Goal: Task Accomplishment & Management: Manage account settings

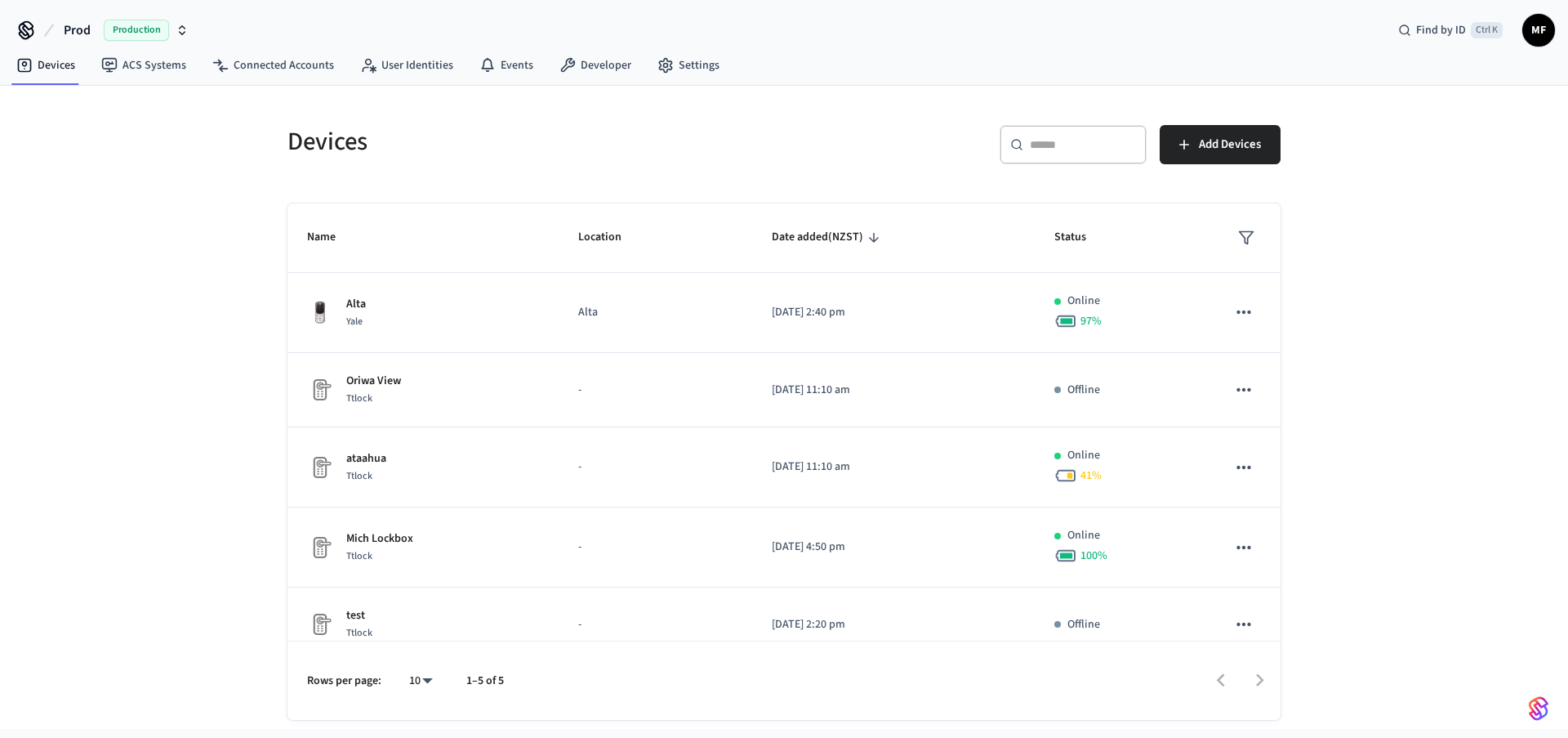
scroll to position [21, 0]
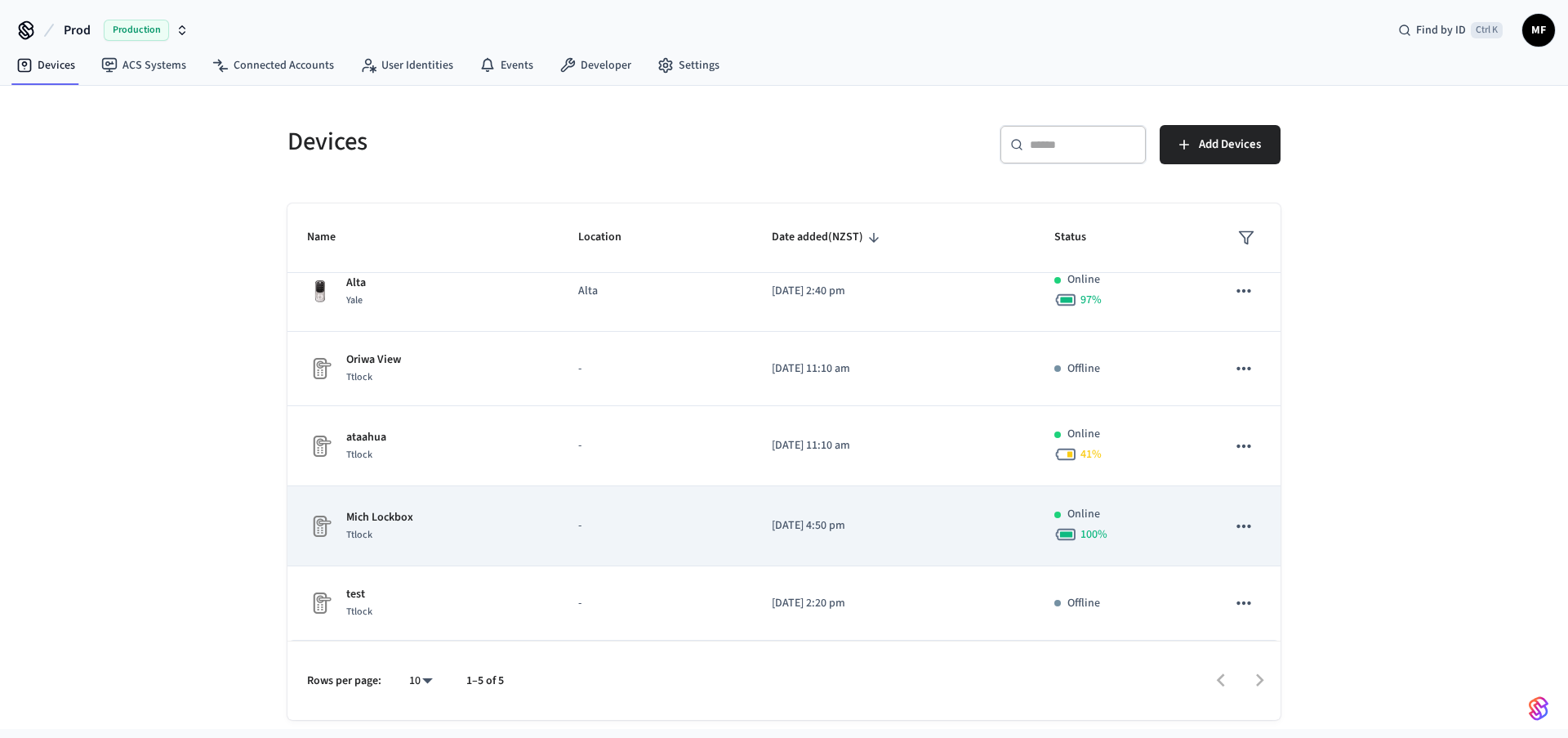
click at [1240, 527] on icon "sticky table" at bounding box center [1243, 525] width 21 height 21
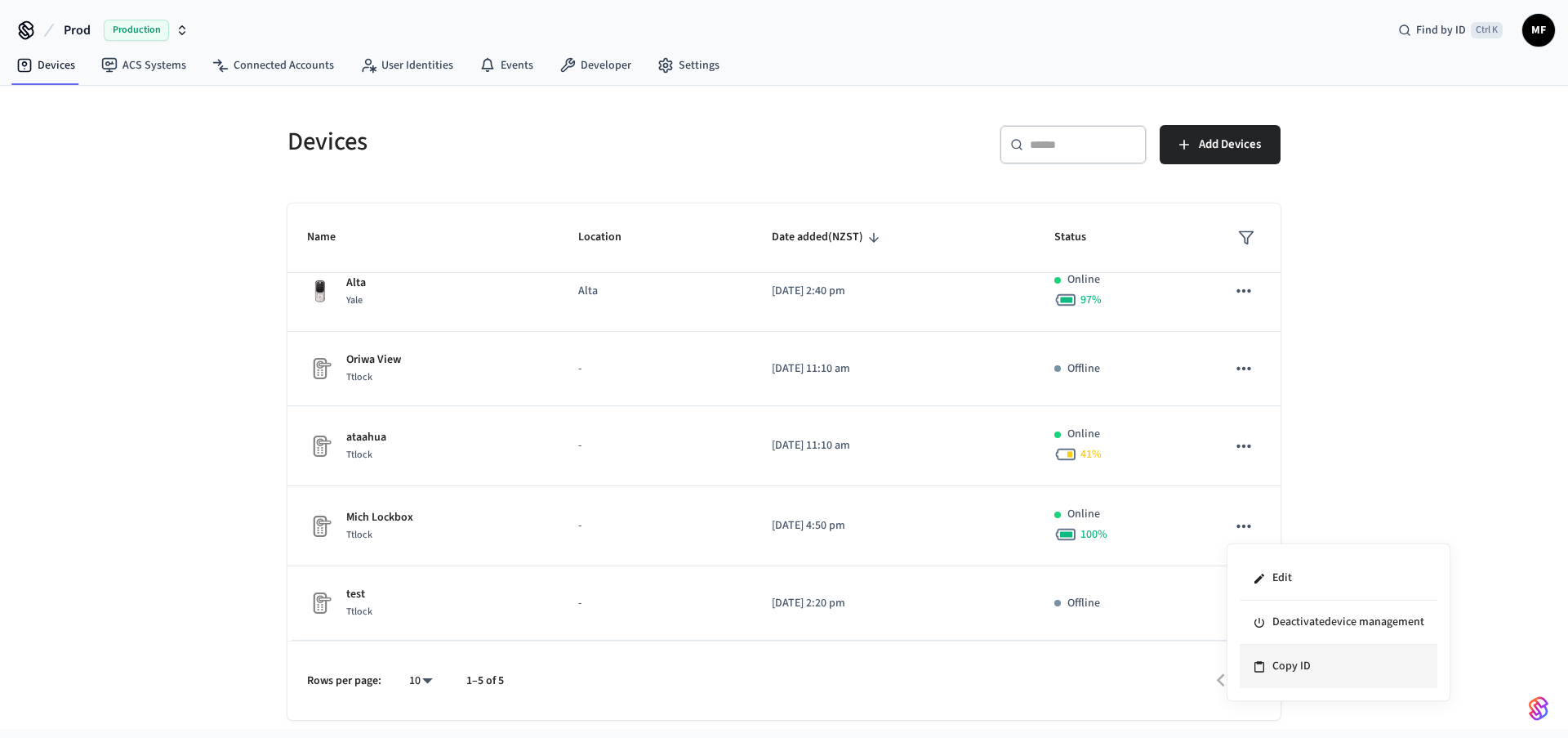
click at [1288, 674] on li "Copy ID" at bounding box center [1338, 666] width 198 height 43
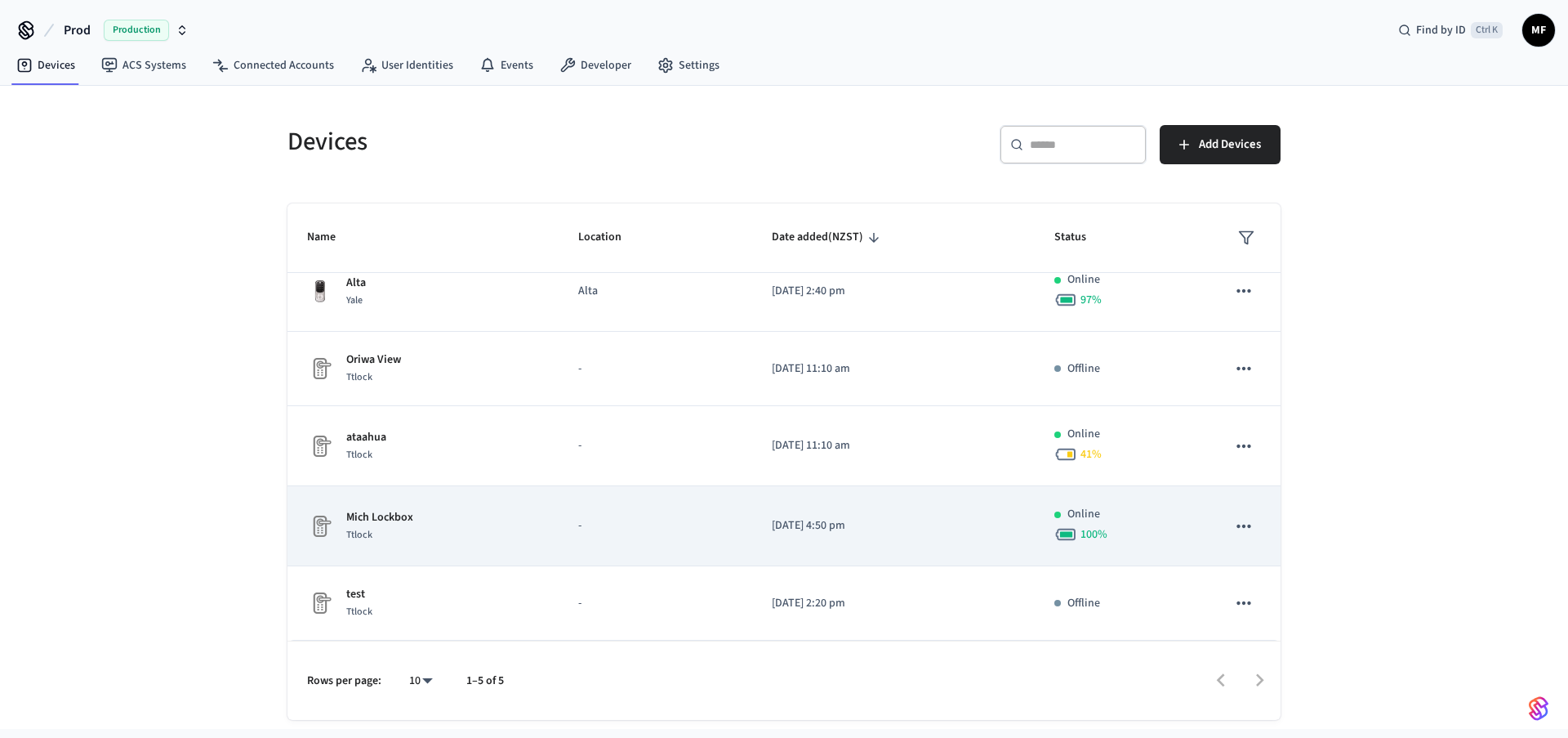
click at [371, 517] on p "Mich Lockbox" at bounding box center [379, 517] width 67 height 18
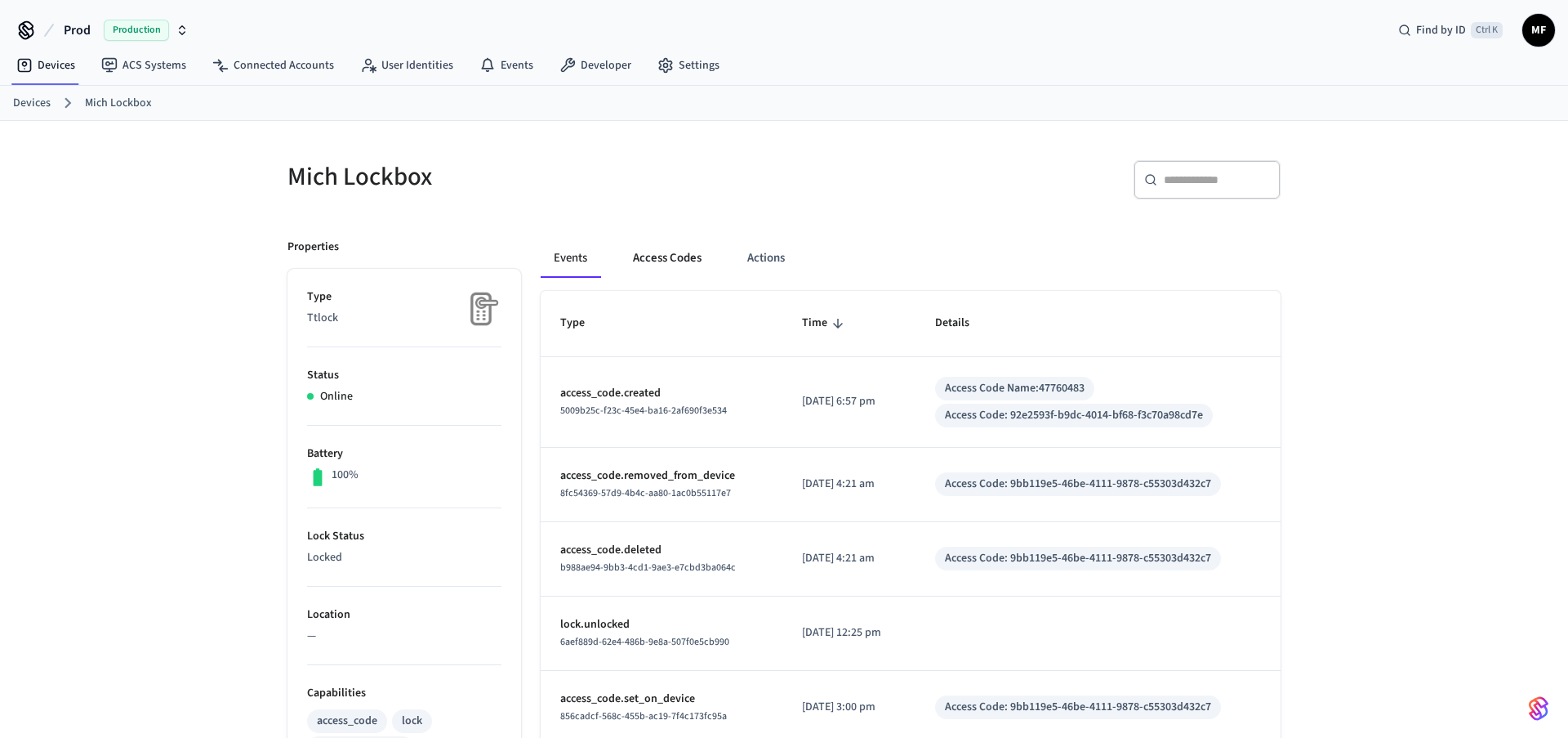
click at [681, 262] on button "Access Codes" at bounding box center [668, 258] width 95 height 39
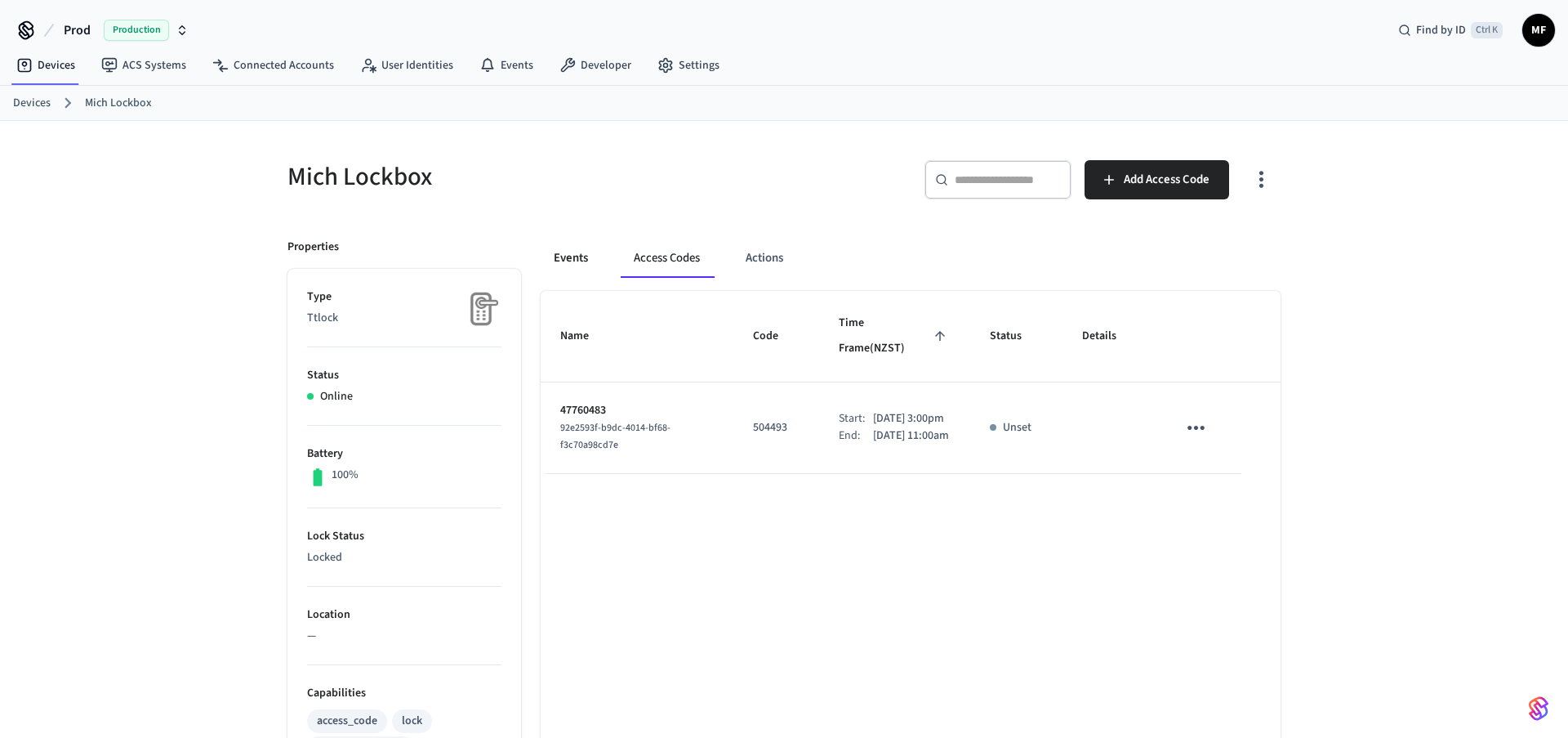
click at [564, 258] on button "Events" at bounding box center [571, 258] width 60 height 39
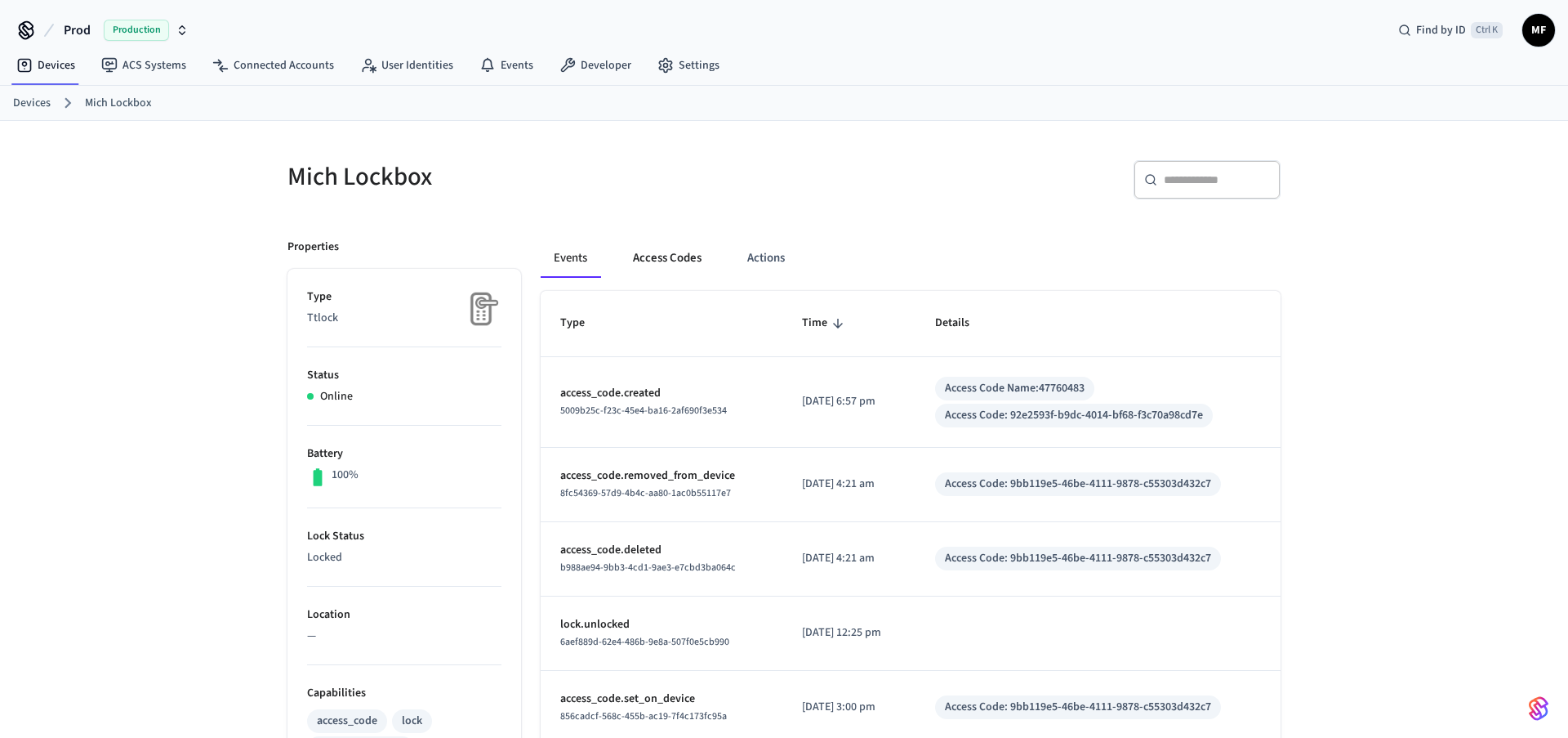
click at [661, 259] on button "Access Codes" at bounding box center [668, 258] width 95 height 39
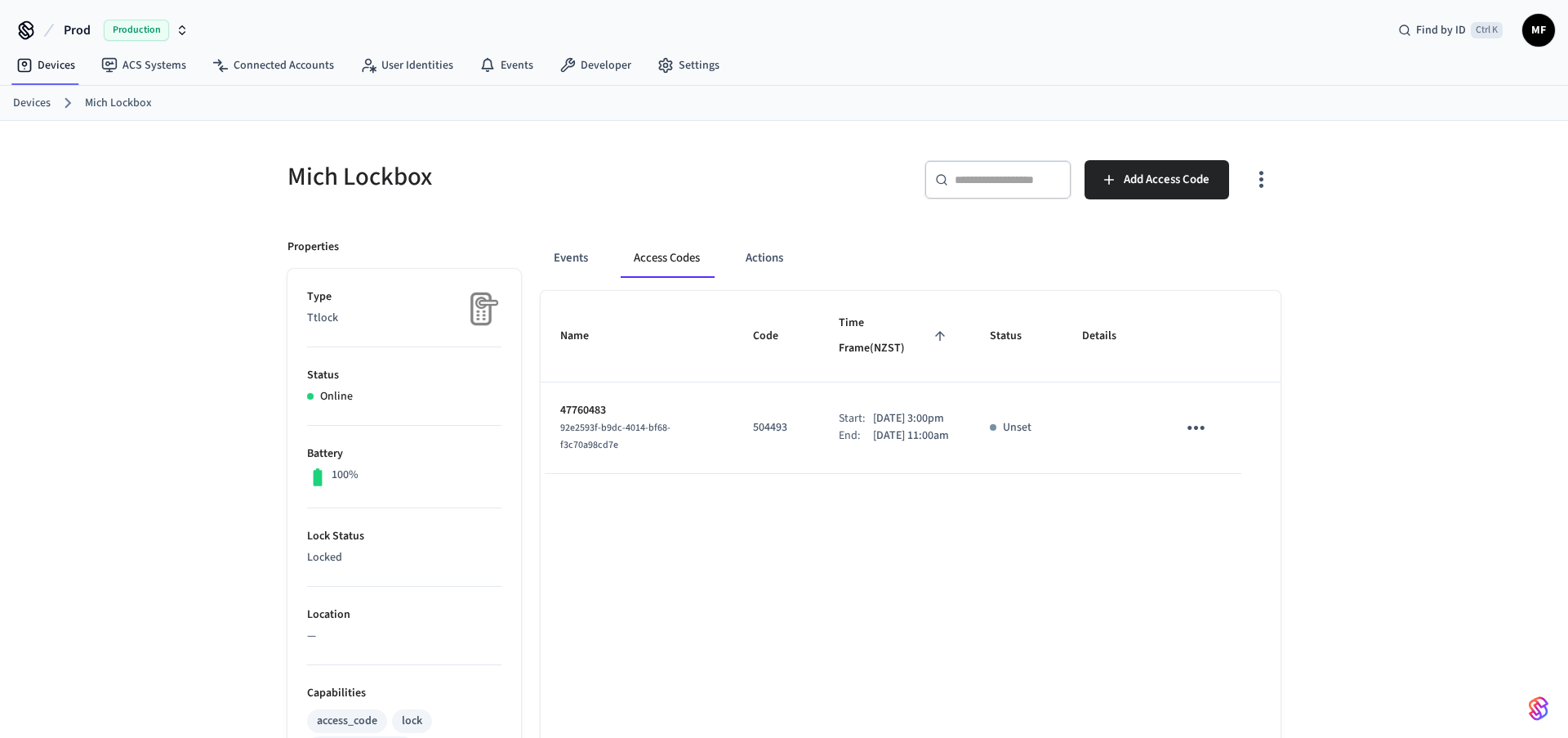
drag, startPoint x: 901, startPoint y: 438, endPoint x: 862, endPoint y: 424, distance: 41.4
click at [873, 427] on p "Jan 7th 2026 11:00am" at bounding box center [910, 435] width 76 height 18
click at [1211, 182] on button "Add Access Code" at bounding box center [1156, 179] width 144 height 39
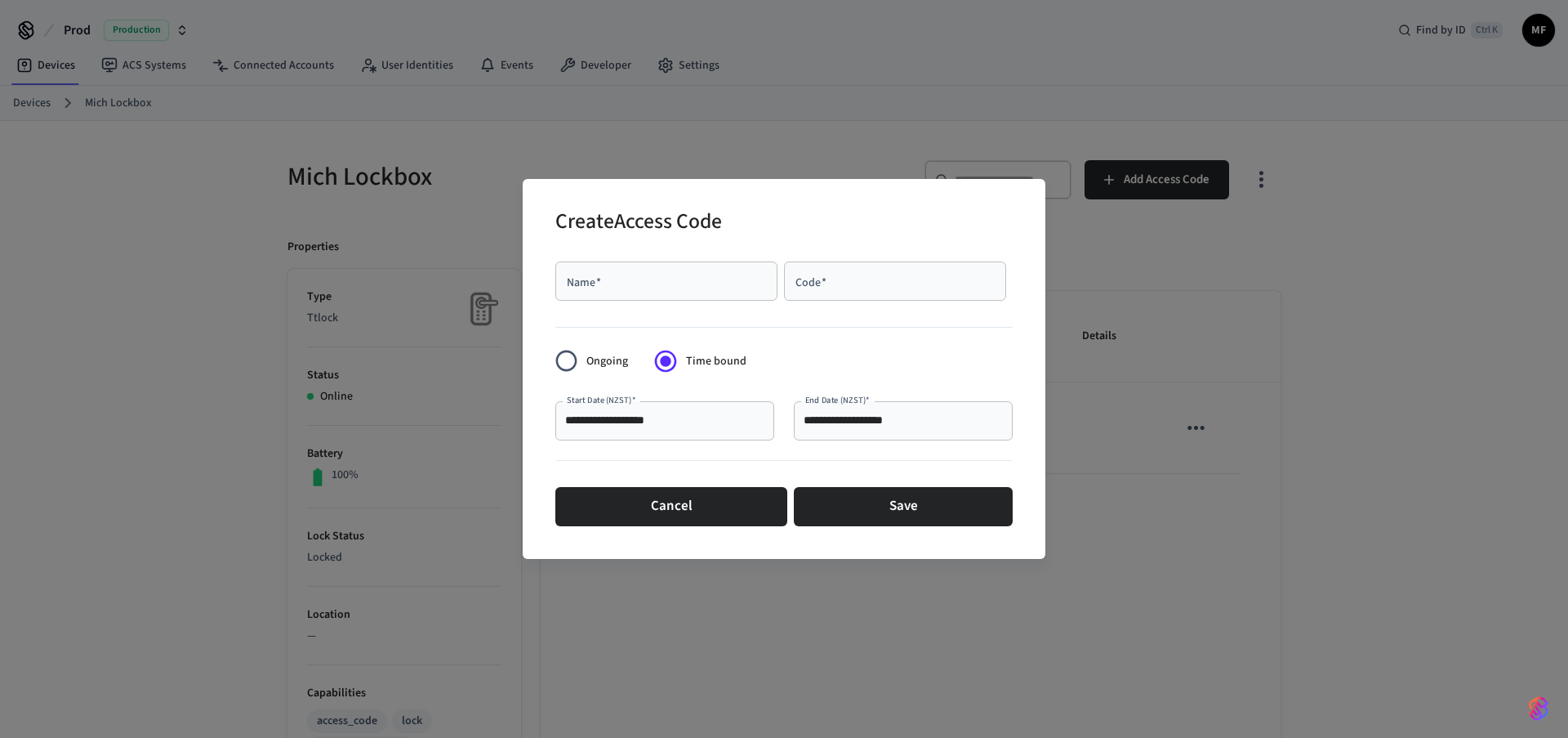
click at [687, 423] on input "**********" at bounding box center [664, 421] width 199 height 17
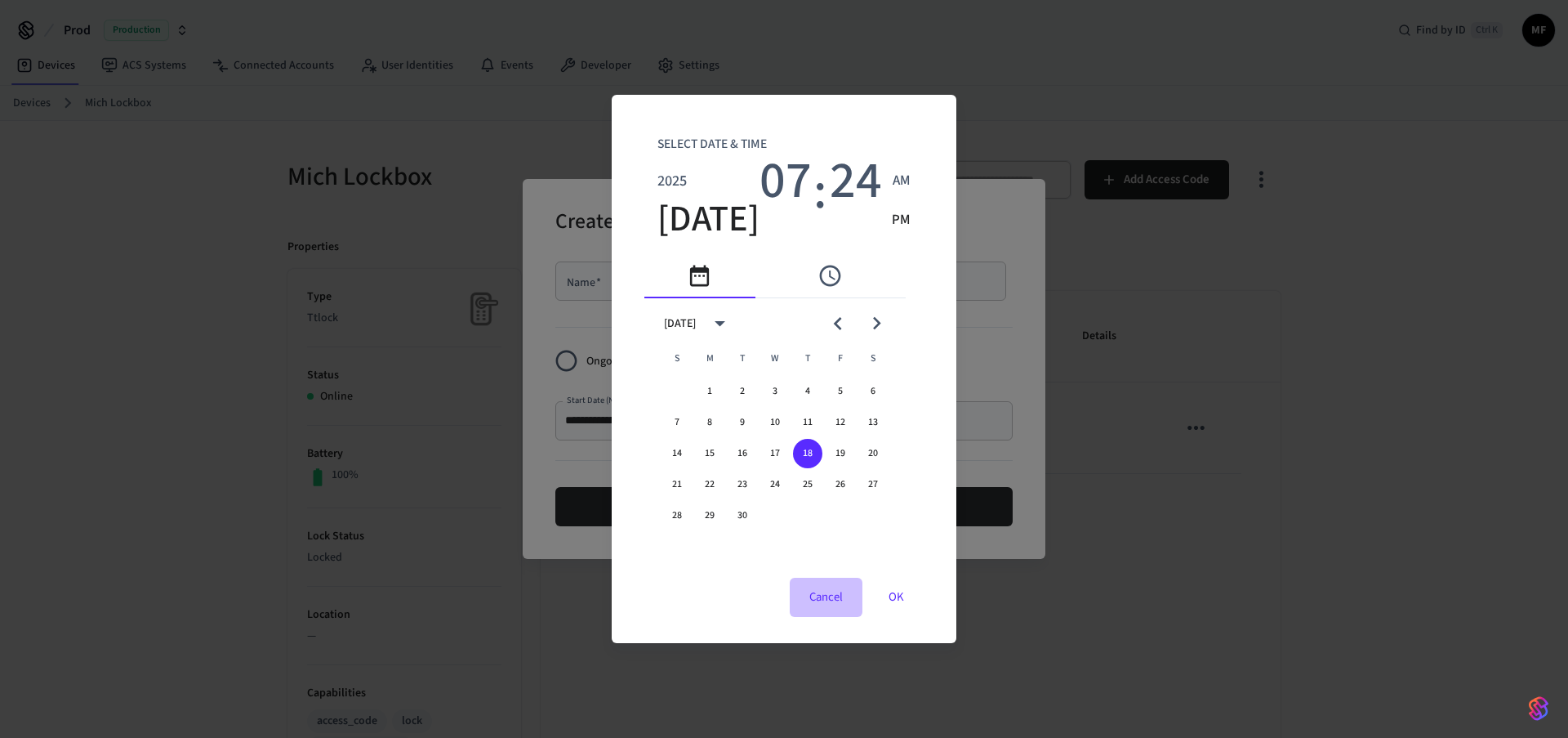
click at [823, 595] on button "Cancel" at bounding box center [825, 597] width 73 height 39
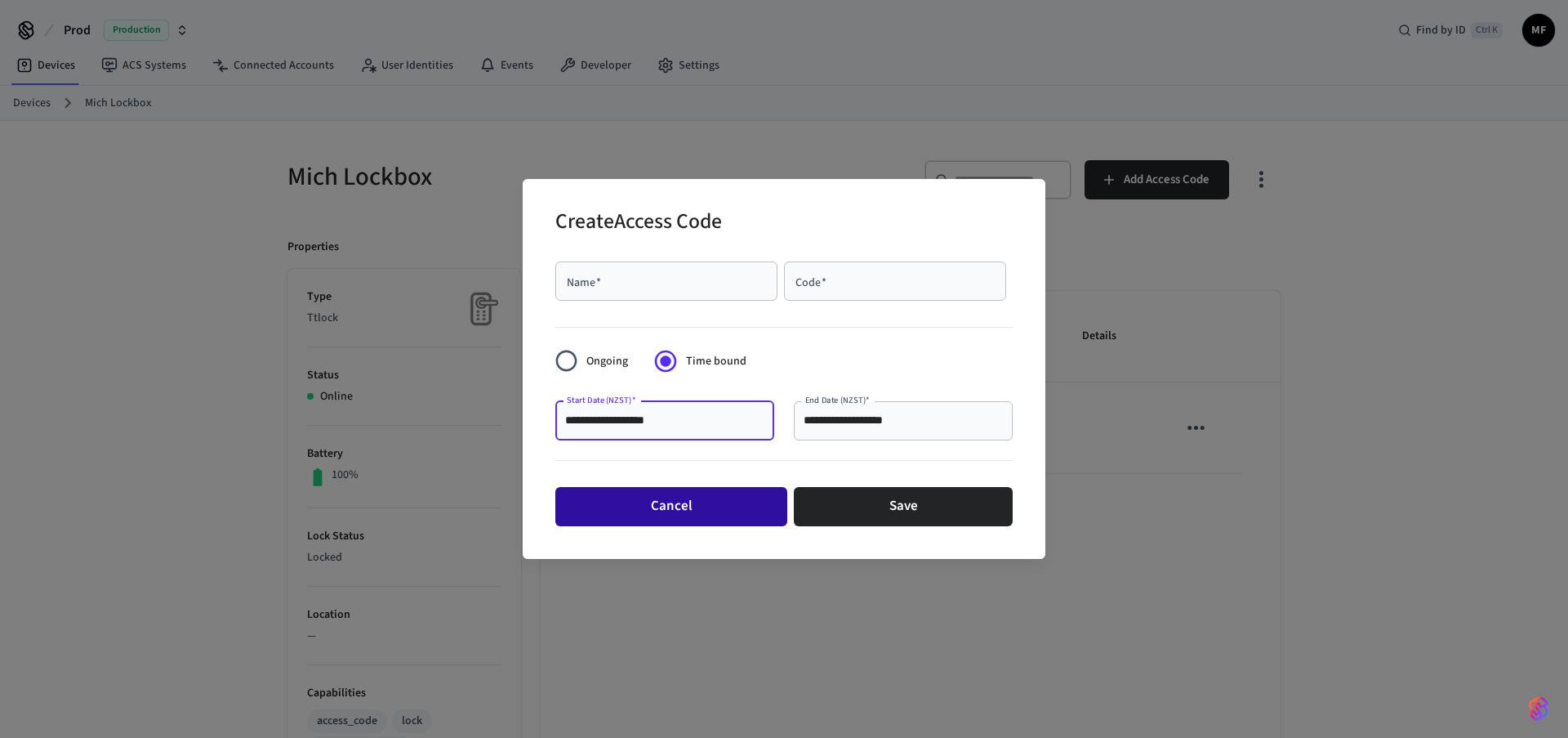
click at [669, 505] on button "Cancel" at bounding box center [671, 506] width 232 height 39
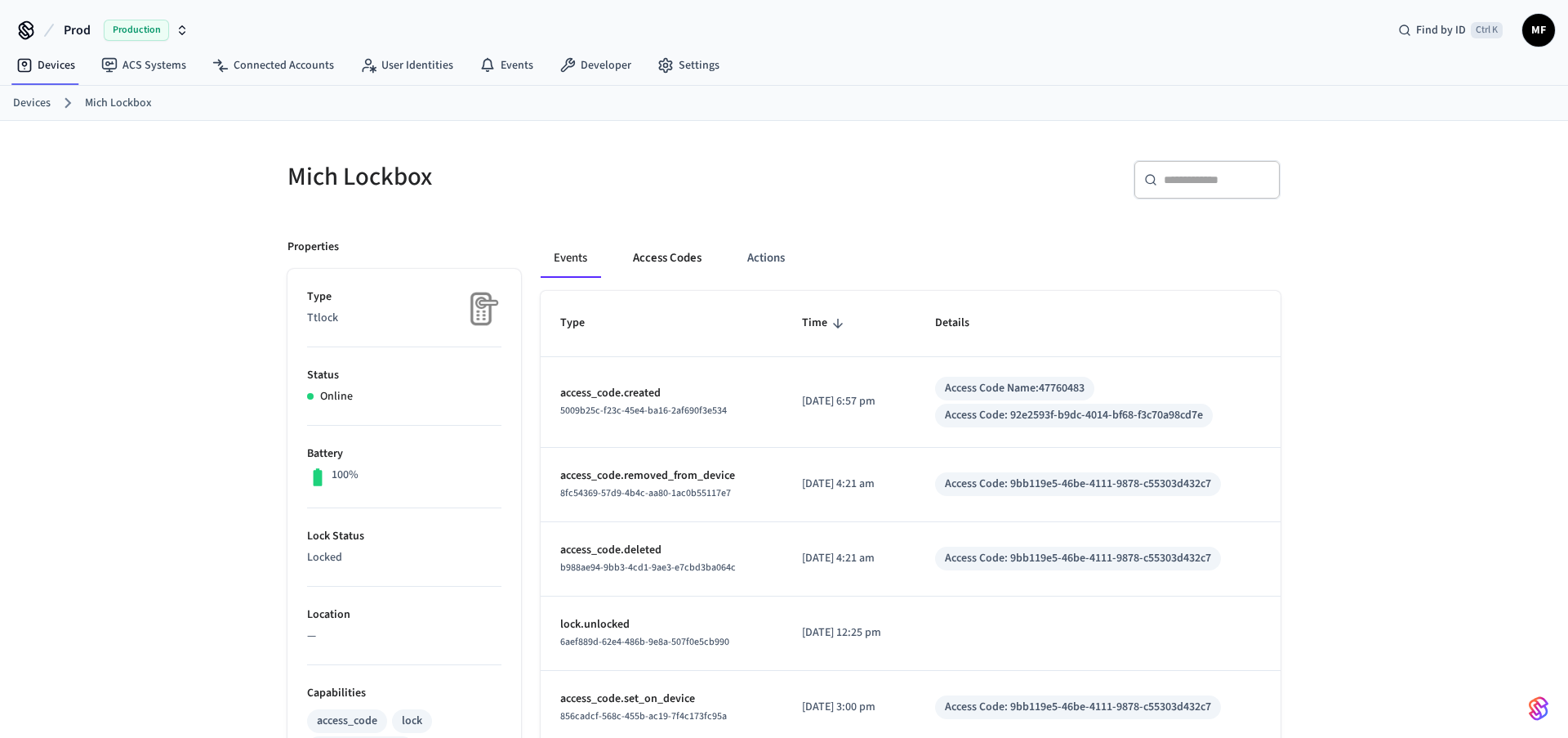
click at [669, 255] on button "Access Codes" at bounding box center [668, 258] width 95 height 39
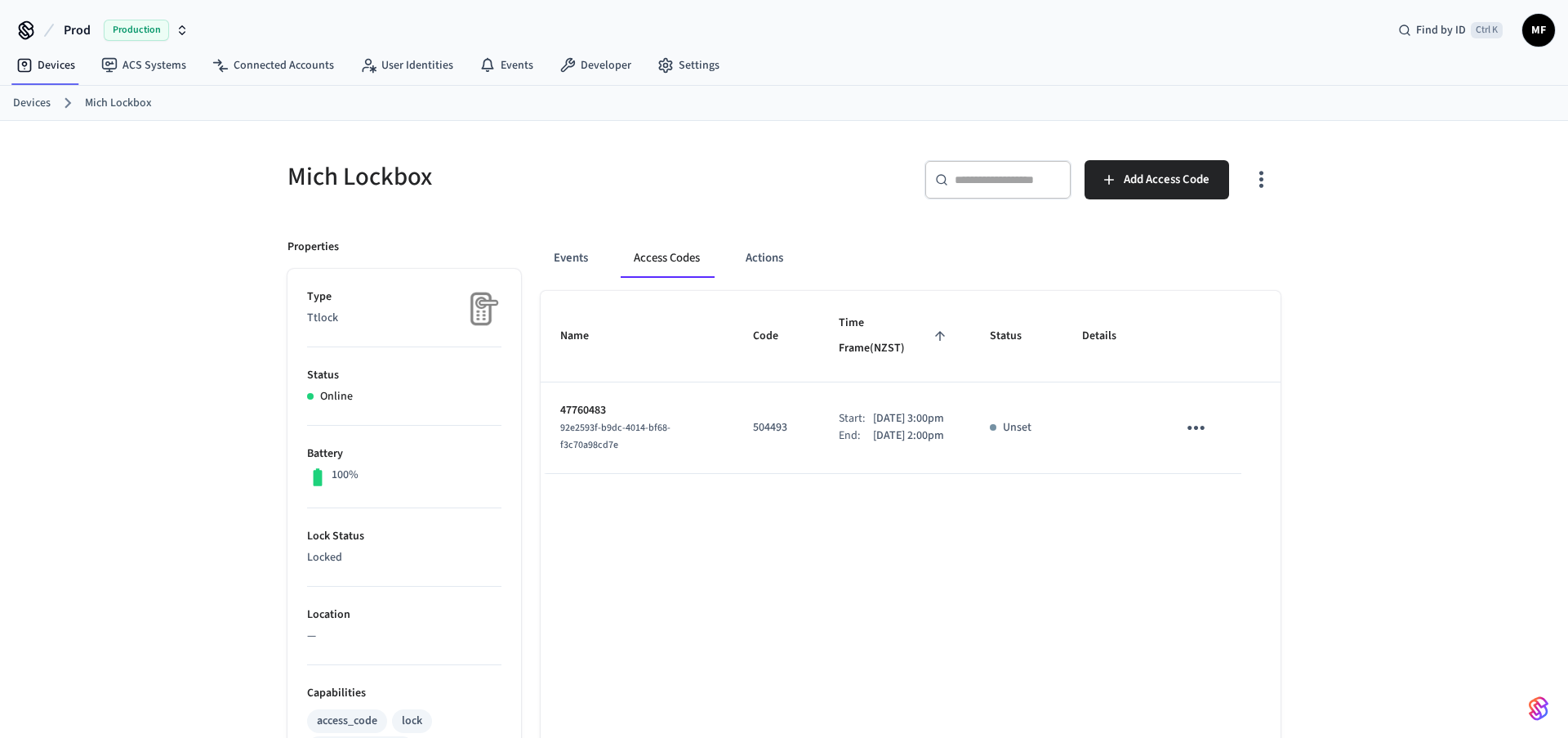
click at [1537, 29] on span "MF" at bounding box center [1538, 30] width 29 height 29
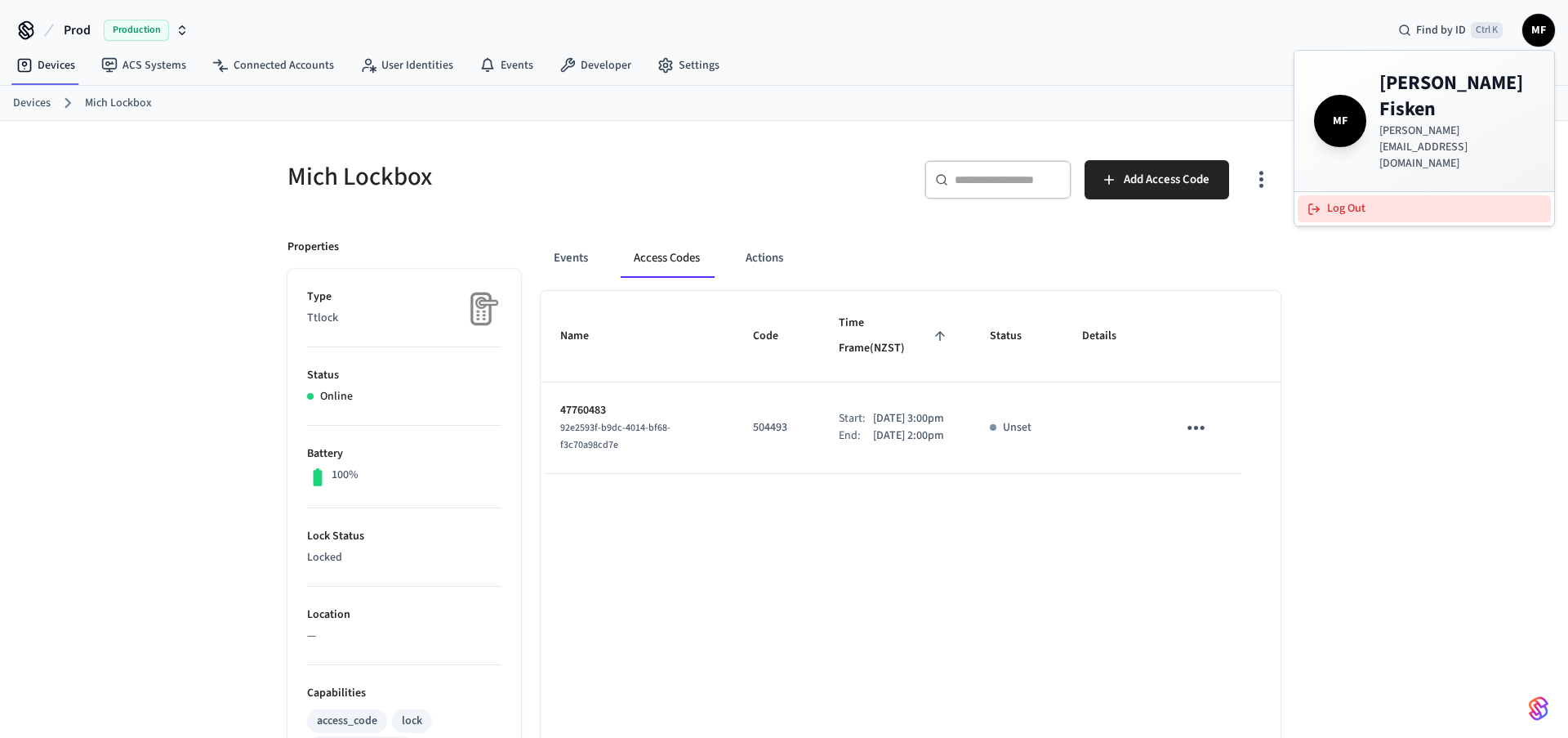
click at [1352, 195] on button "Log Out" at bounding box center [1425, 208] width 253 height 27
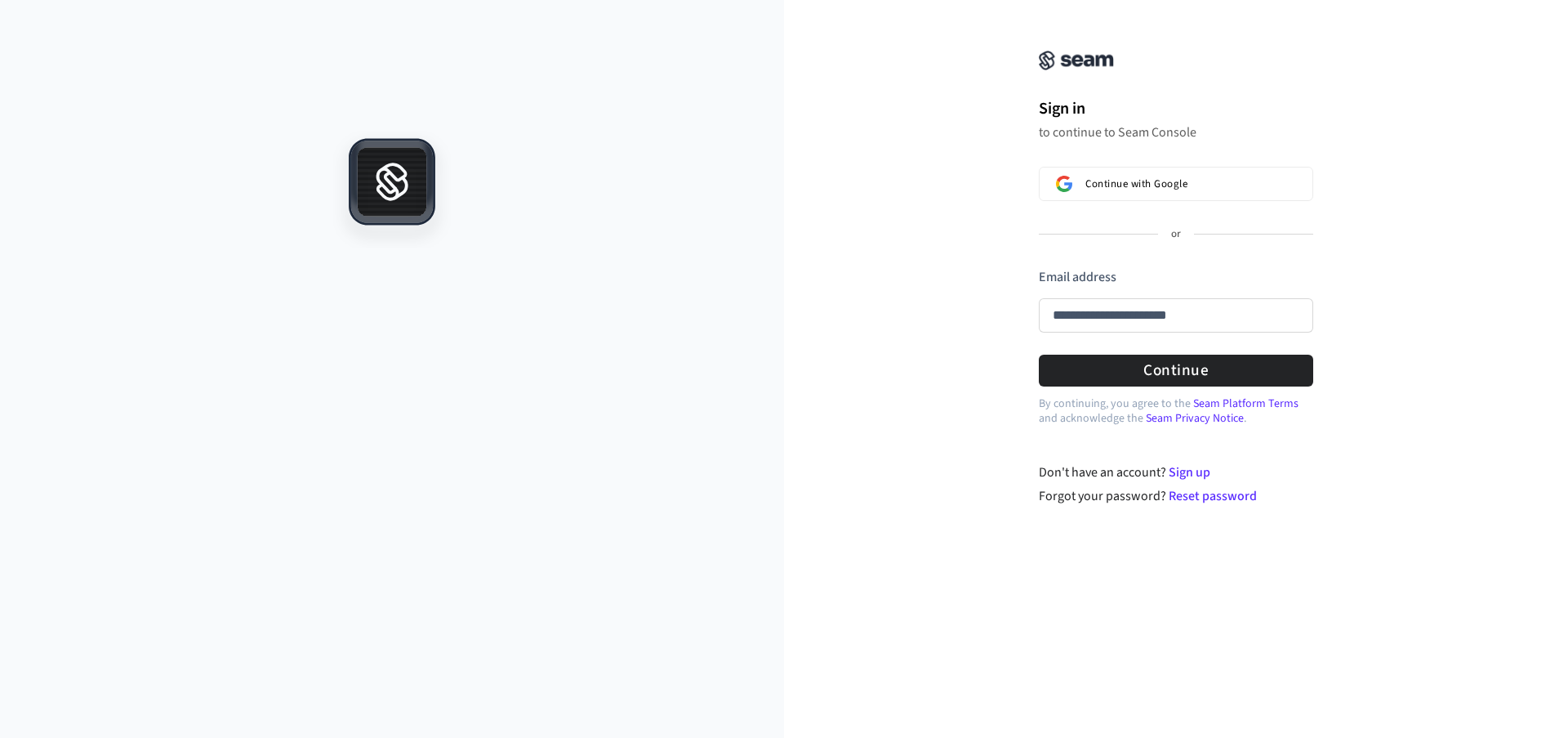
type input "**********"
